Goal: Transaction & Acquisition: Purchase product/service

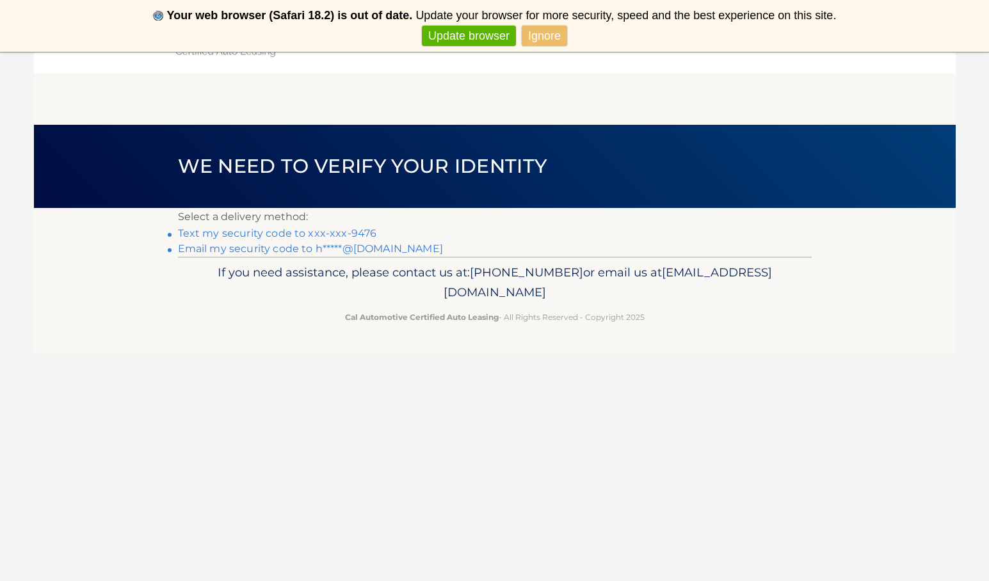
click at [356, 232] on link "Text my security code to xxx-xxx-9476" at bounding box center [277, 233] width 199 height 12
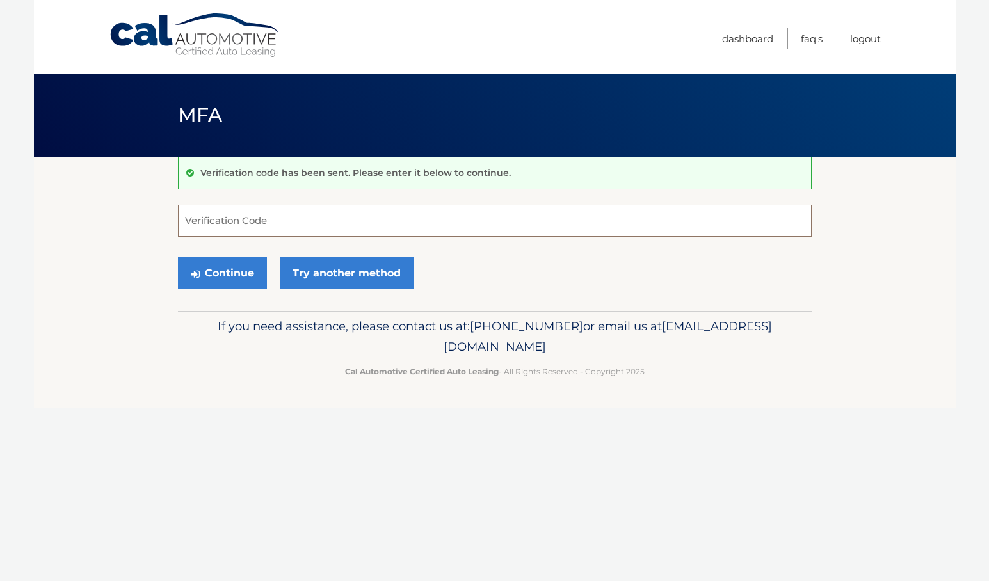
click at [204, 223] on input "Verification Code" at bounding box center [495, 221] width 634 height 32
type input "397997"
click at [220, 272] on button "Continue" at bounding box center [222, 273] width 89 height 32
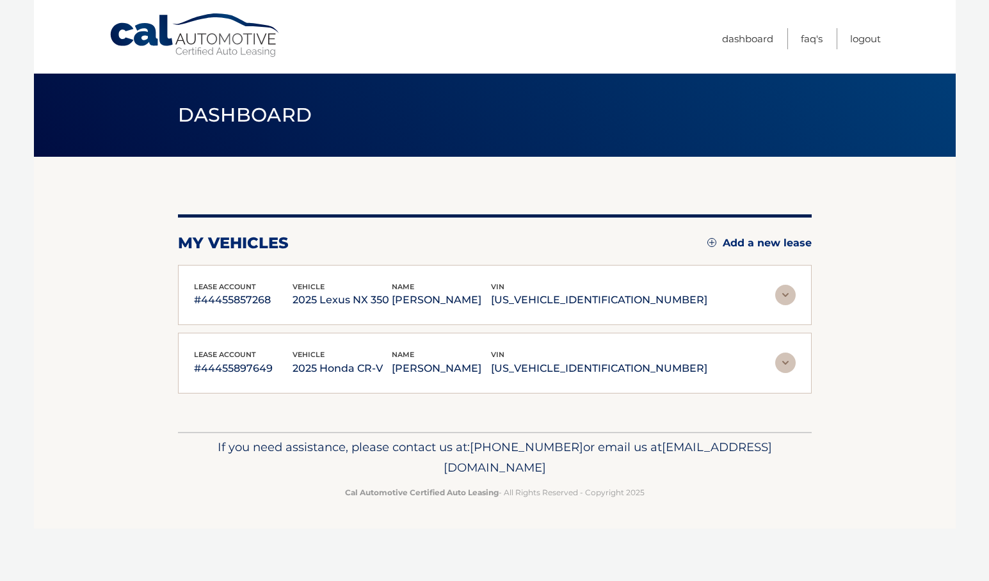
click at [784, 292] on img at bounding box center [785, 295] width 20 height 20
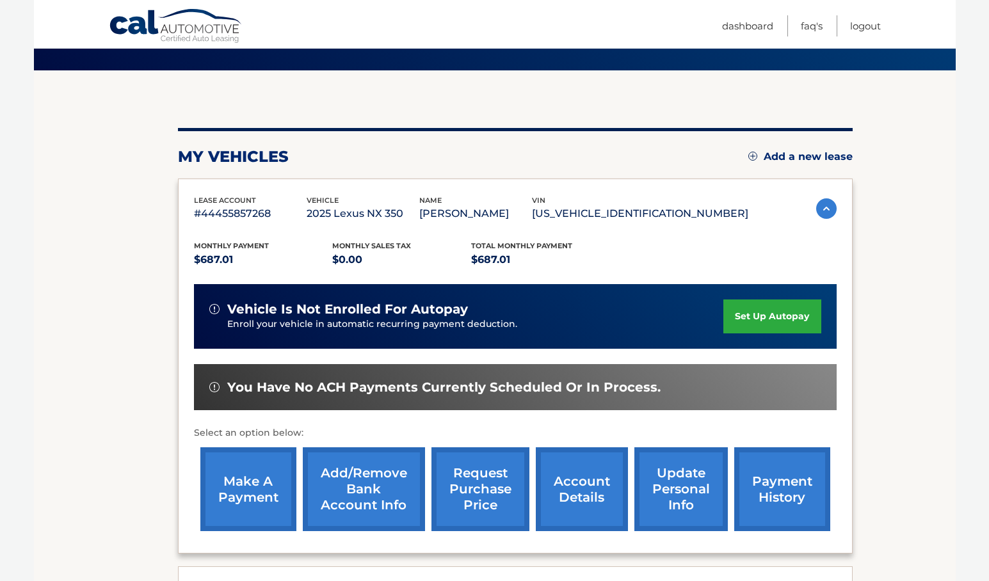
scroll to position [87, 0]
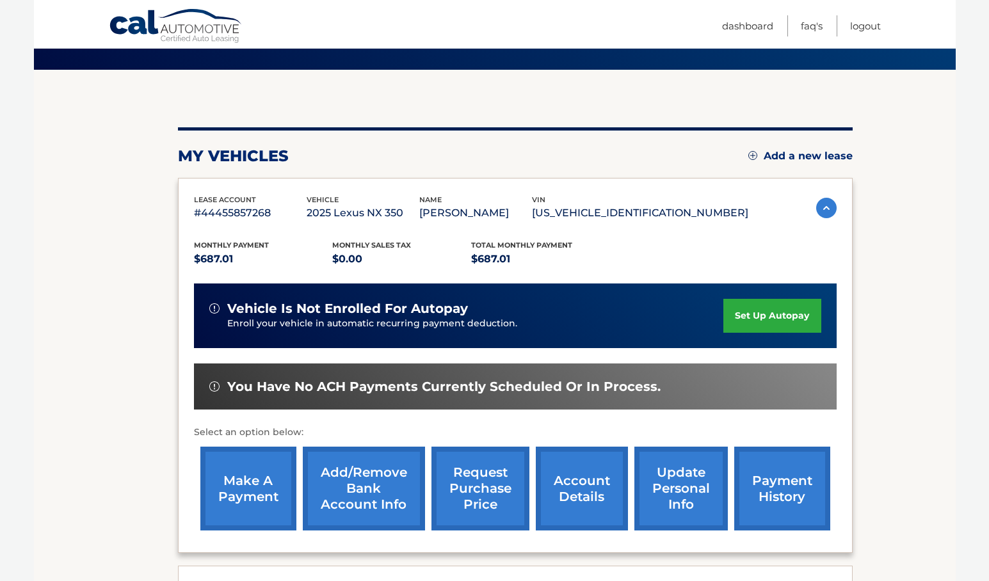
click at [231, 484] on link "make a payment" at bounding box center [248, 489] width 96 height 84
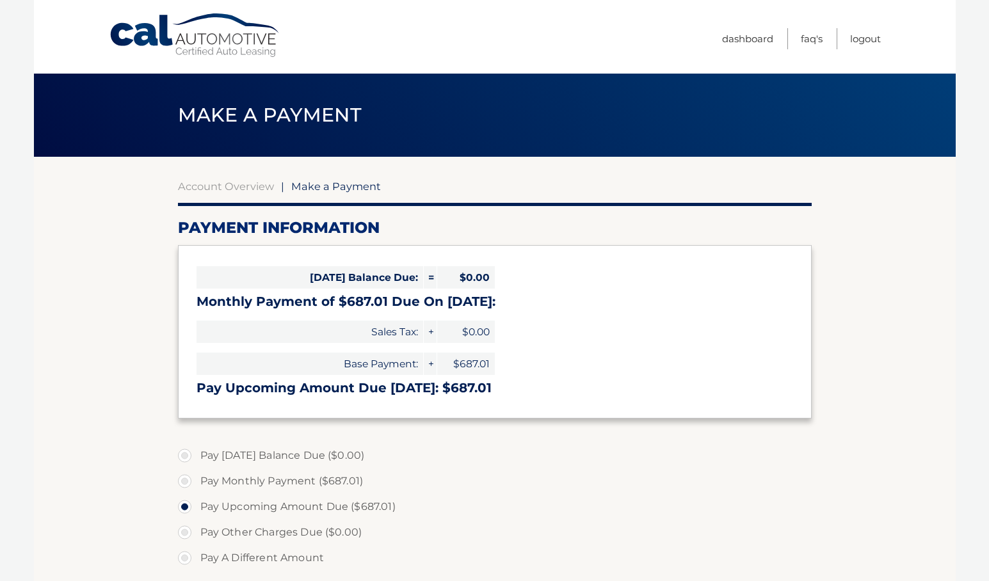
select select "NmVhMzUxNmYtZDFlMC00Nzc3LTg2OWUtNmE3YzQ1MWRlYzdm"
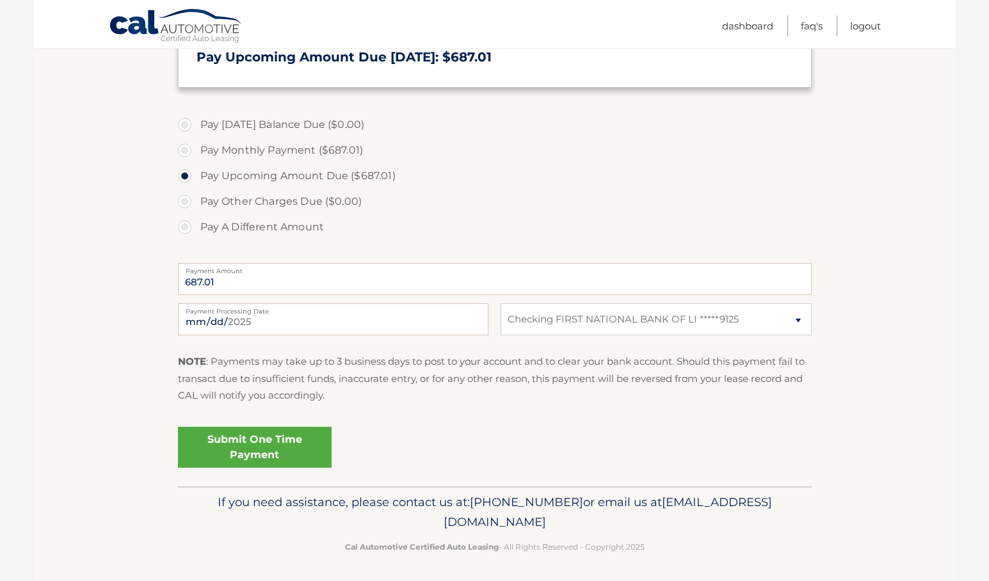
scroll to position [330, 0]
click at [298, 447] on link "Submit One Time Payment" at bounding box center [255, 448] width 154 height 41
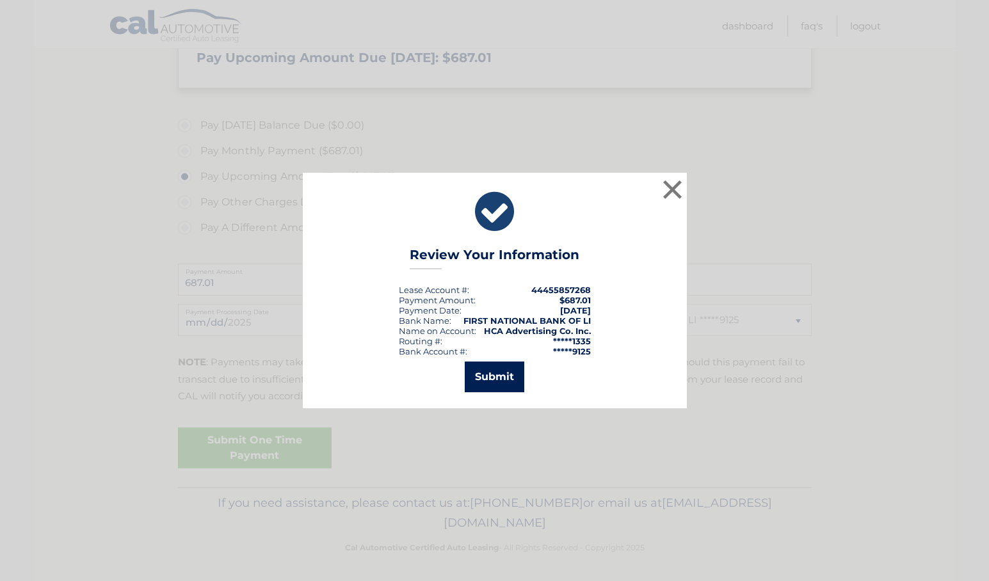
click at [507, 377] on button "Submit" at bounding box center [495, 377] width 60 height 31
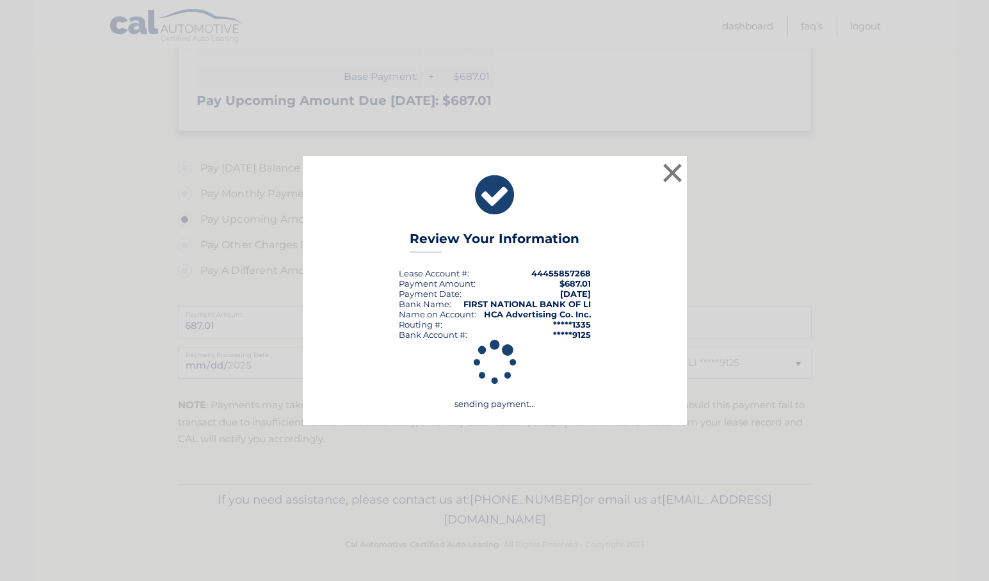
scroll to position [284, 0]
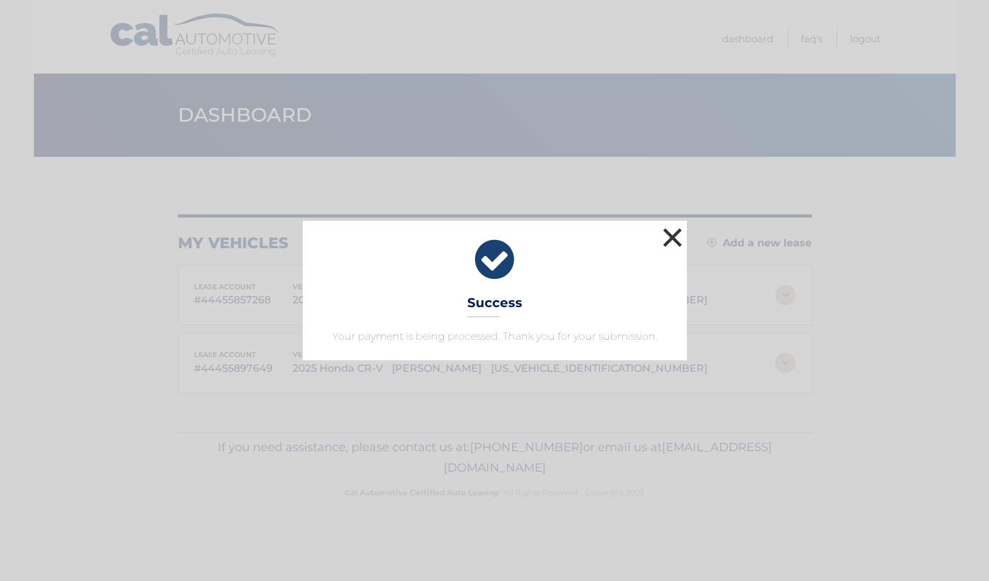
click at [674, 238] on button "×" at bounding box center [673, 238] width 26 height 26
